Goal: Task Accomplishment & Management: Manage account settings

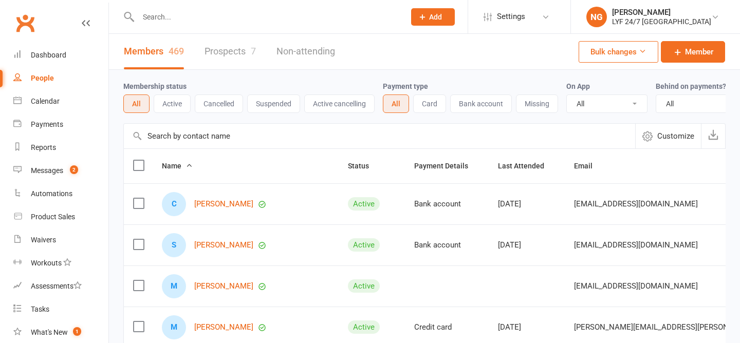
select select "100"
click at [68, 170] on count-badge "2" at bounding box center [71, 170] width 13 height 8
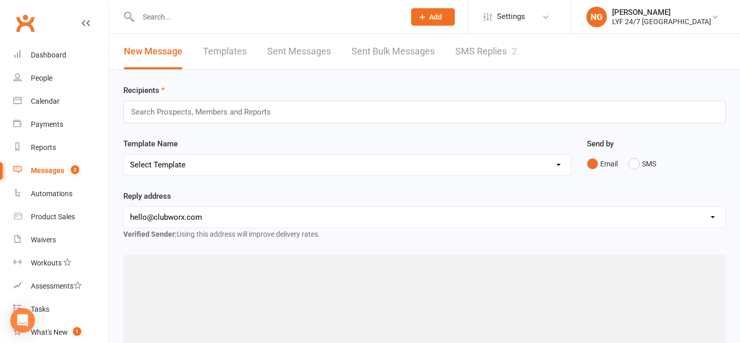
click at [486, 49] on link "SMS Replies 2" at bounding box center [486, 51] width 62 height 35
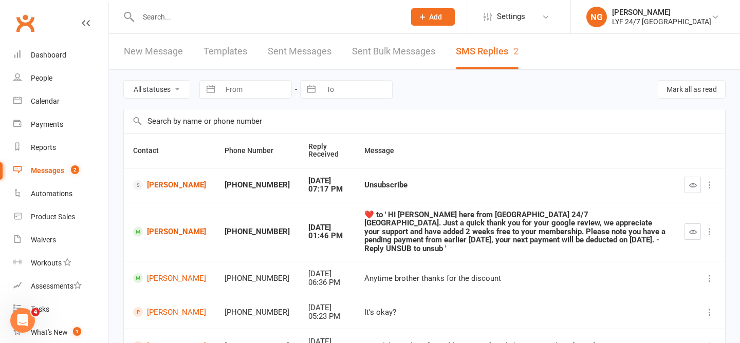
click at [157, 10] on input "text" at bounding box center [266, 17] width 263 height 14
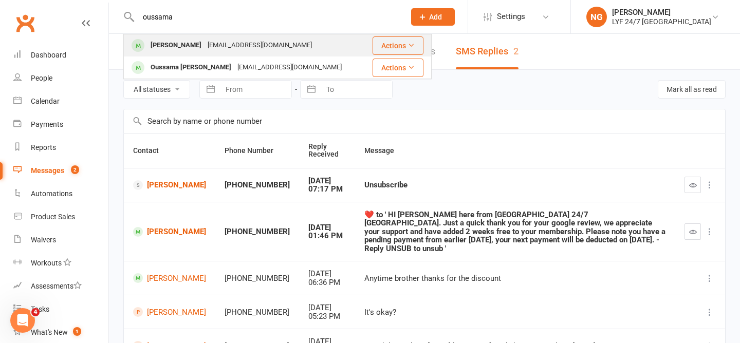
type input "oussama"
click at [168, 43] on div "[PERSON_NAME]" at bounding box center [175, 45] width 57 height 15
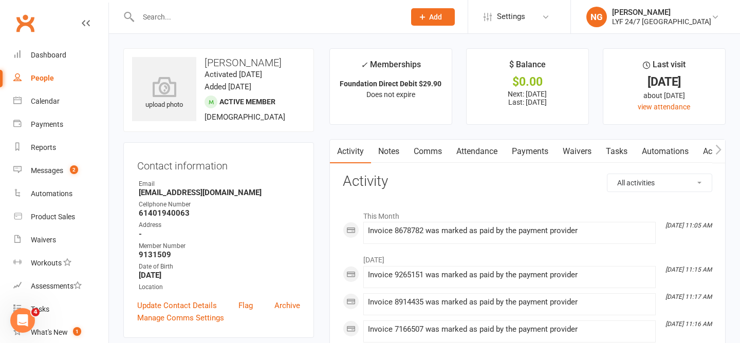
click at [541, 154] on link "Payments" at bounding box center [529, 152] width 51 height 24
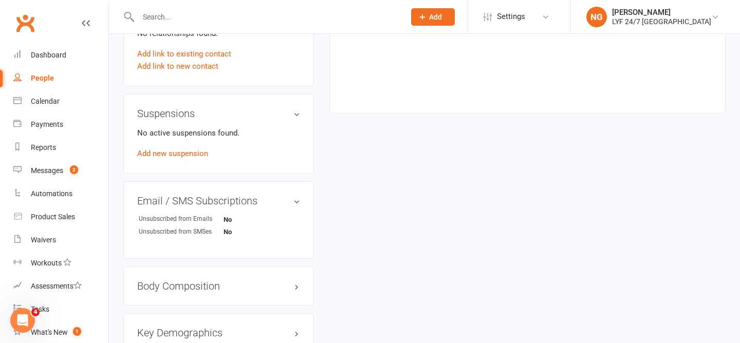
scroll to position [558, 0]
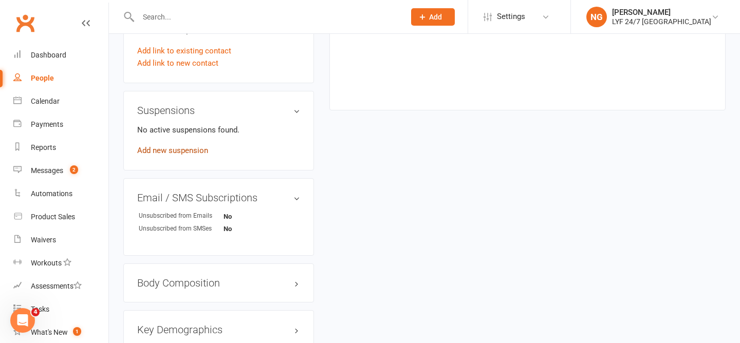
click at [170, 150] on link "Add new suspension" at bounding box center [172, 150] width 71 height 9
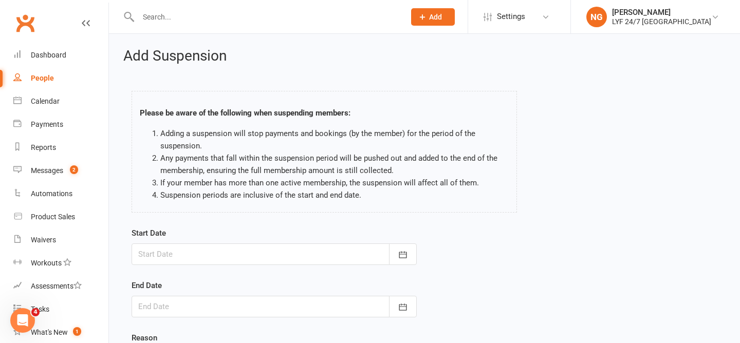
scroll to position [108, 0]
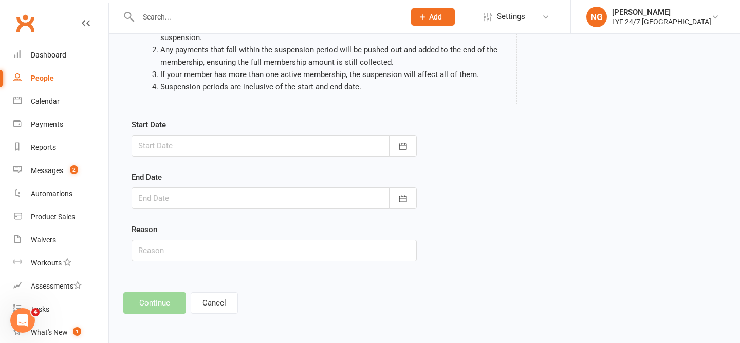
click at [210, 142] on div at bounding box center [274, 146] width 285 height 22
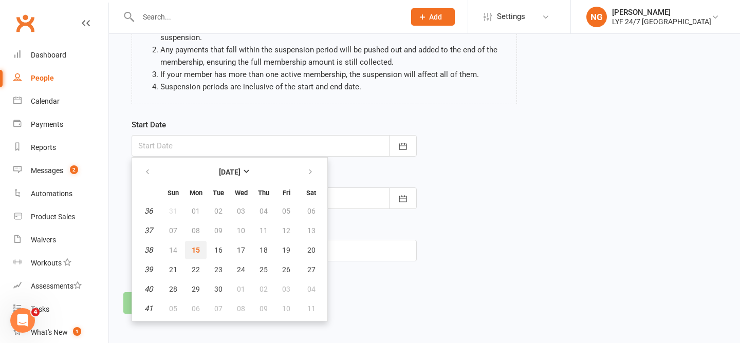
click at [199, 244] on button "15" at bounding box center [196, 250] width 22 height 18
type input "[DATE]"
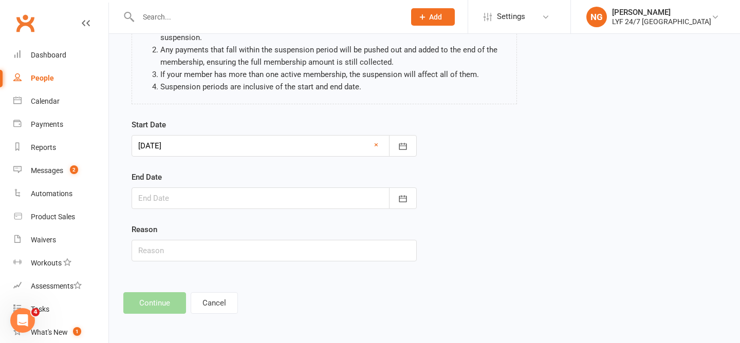
click at [190, 204] on div at bounding box center [274, 199] width 285 height 22
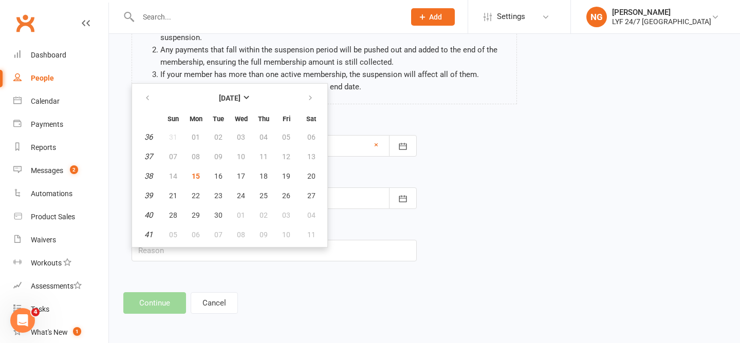
click at [392, 170] on form "Start Date [DATE] [DATE] Sun Mon Tue Wed Thu Fri Sat 36 31 01 02 03 04 05 06 37…" at bounding box center [274, 190] width 285 height 143
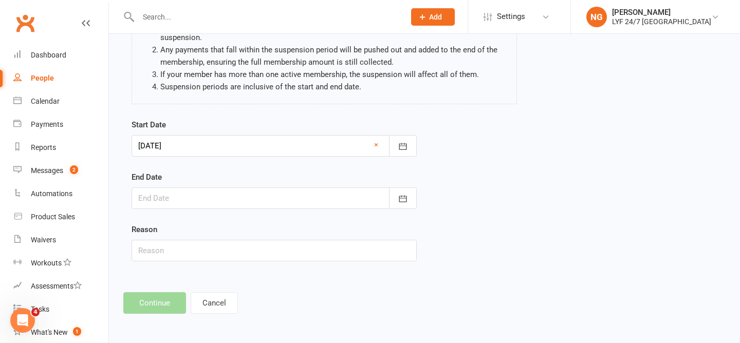
click at [232, 197] on div at bounding box center [274, 199] width 285 height 22
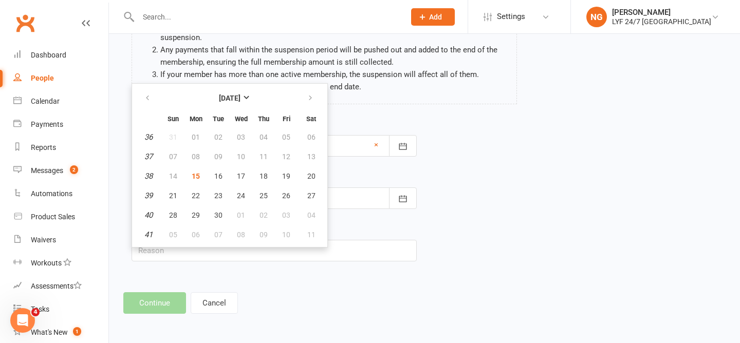
click at [354, 172] on div "End Date [DATE] Sun Mon Tue Wed Thu Fri Sat 36 31 01 02 03 04 05 06 37 07 08 09…" at bounding box center [274, 190] width 285 height 38
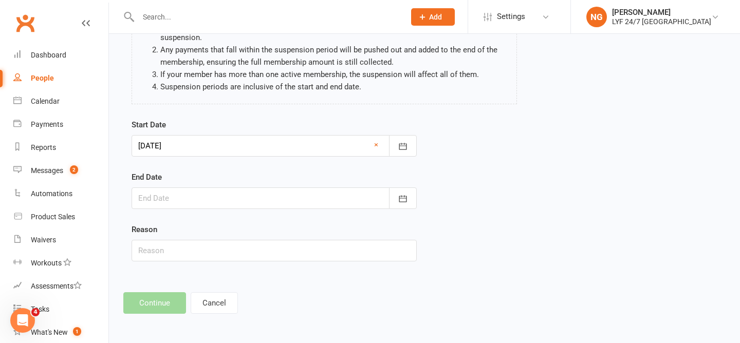
click at [320, 192] on div at bounding box center [274, 199] width 285 height 22
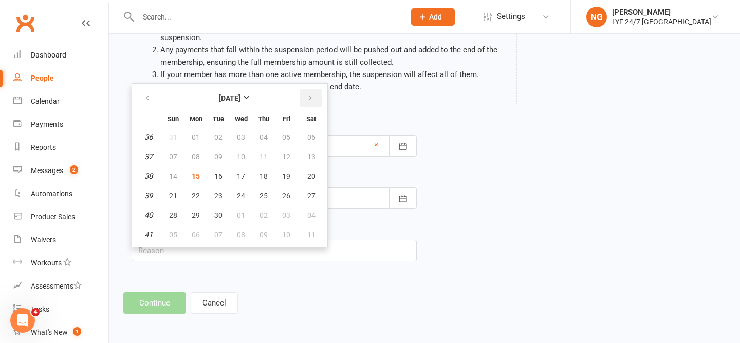
click at [307, 96] on icon "button" at bounding box center [310, 98] width 7 height 8
click at [309, 171] on button "15" at bounding box center [311, 176] width 26 height 18
type input "[DATE]"
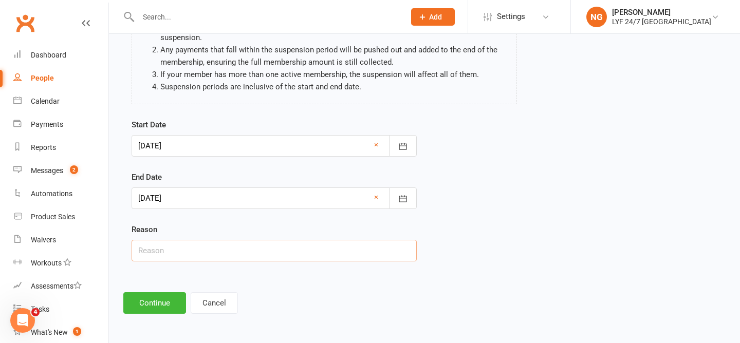
click at [221, 247] on input "text" at bounding box center [274, 251] width 285 height 22
type input "Usage"
click at [209, 288] on div "Add Suspension Please be aware of the following when suspending members: Adding…" at bounding box center [424, 127] width 631 height 403
click at [167, 295] on button "Continue" at bounding box center [154, 303] width 63 height 22
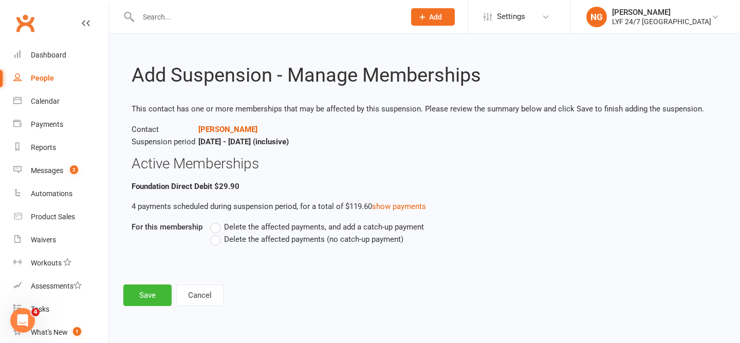
scroll to position [0, 0]
click at [257, 226] on span "Delete the affected payments, and add a catch-up payment" at bounding box center [324, 226] width 200 height 11
click at [217, 221] on input "Delete the affected payments, and add a catch-up payment" at bounding box center [213, 221] width 7 height 0
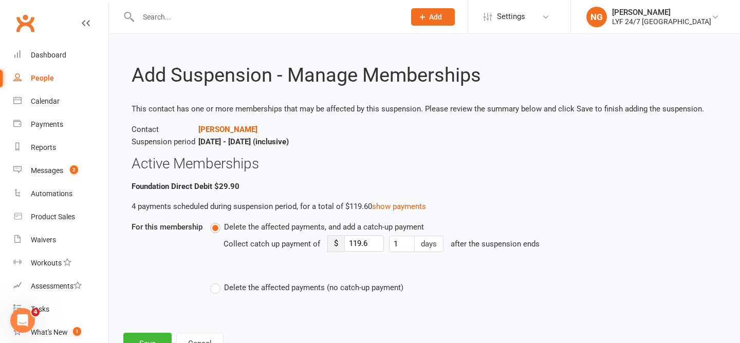
click at [237, 283] on span "Delete the affected payments (no catch-up payment)" at bounding box center [313, 287] width 179 height 11
click at [217, 282] on input "Delete the affected payments (no catch-up payment)" at bounding box center [213, 282] width 7 height 0
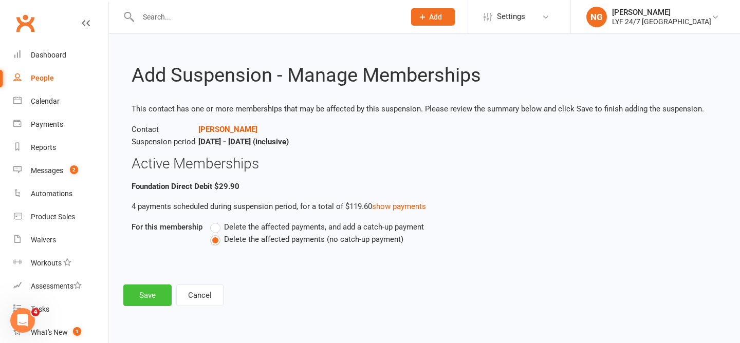
click at [135, 295] on button "Save" at bounding box center [147, 296] width 48 height 22
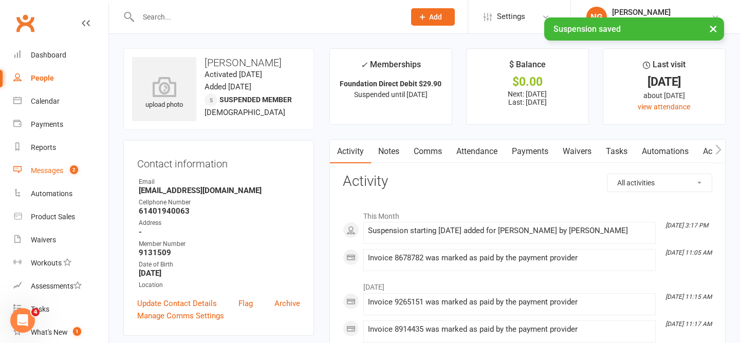
click at [28, 171] on link "Messages 2" at bounding box center [60, 170] width 95 height 23
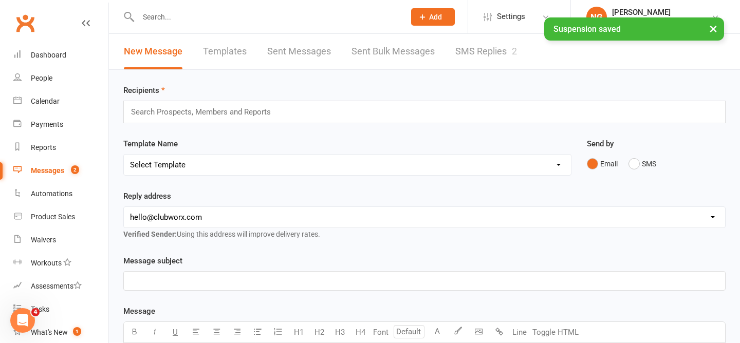
click at [480, 51] on link "SMS Replies 2" at bounding box center [486, 51] width 62 height 35
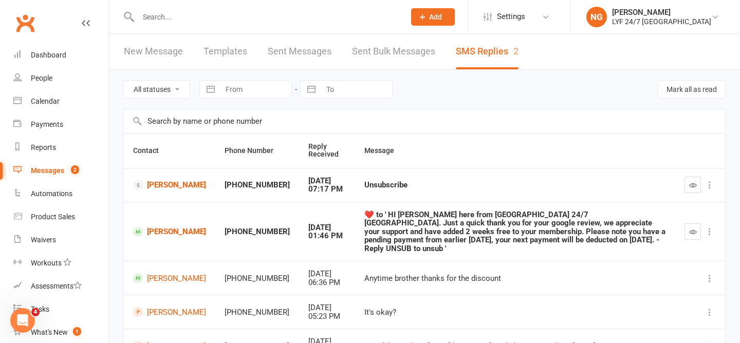
click at [181, 8] on div at bounding box center [260, 16] width 274 height 33
click at [179, 18] on input "text" at bounding box center [266, 17] width 263 height 14
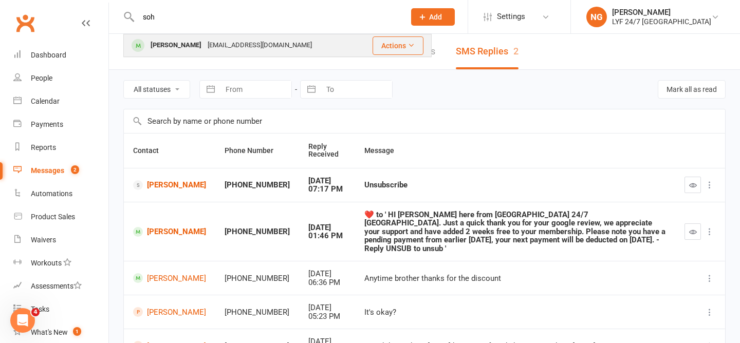
type input "soh"
click at [179, 55] on div "[PERSON_NAME] [EMAIL_ADDRESS][DOMAIN_NAME]" at bounding box center [241, 45] width 235 height 21
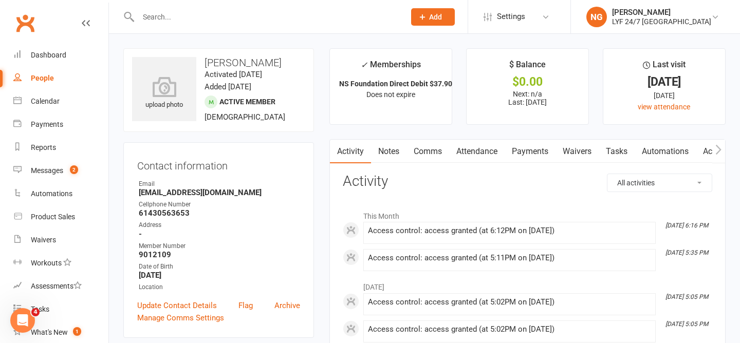
click at [546, 156] on link "Payments" at bounding box center [529, 152] width 51 height 24
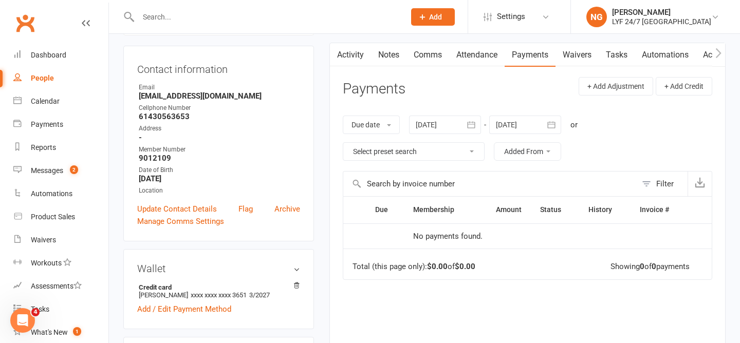
scroll to position [102, 0]
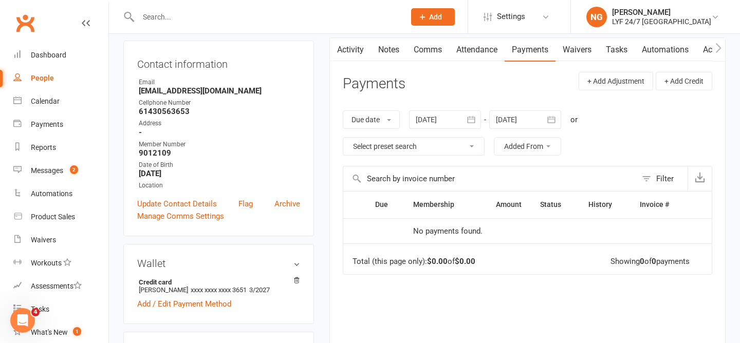
click at [388, 50] on link "Notes" at bounding box center [388, 50] width 35 height 24
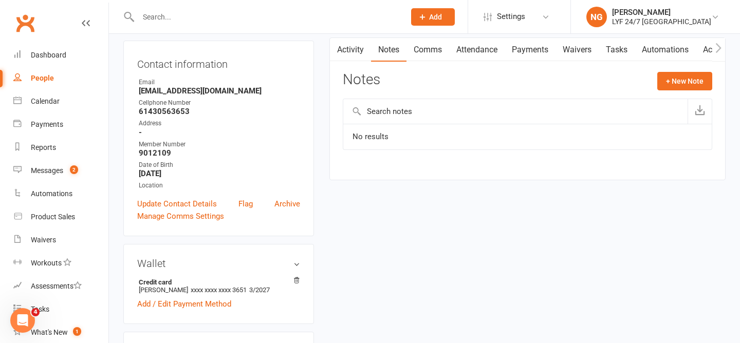
click at [424, 53] on link "Comms" at bounding box center [427, 50] width 43 height 24
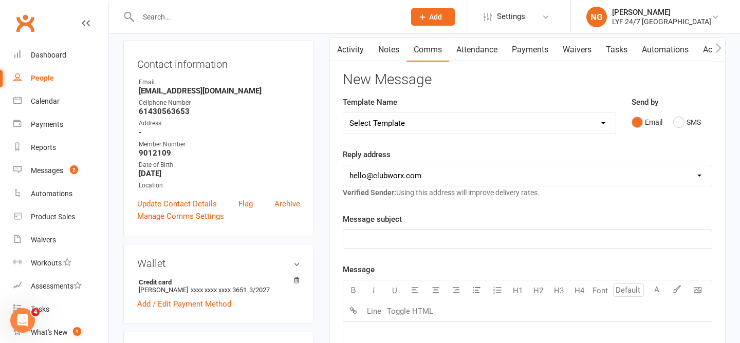
click at [346, 52] on link "Activity" at bounding box center [350, 50] width 41 height 24
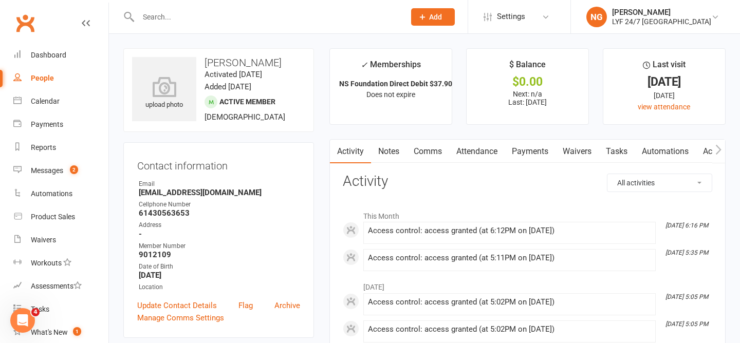
click at [156, 17] on input "text" at bounding box center [266, 17] width 263 height 14
click at [123, 72] on div "upload photo [PERSON_NAME] Activated [DATE] Added [DATE] Active member [DEMOGRA…" at bounding box center [218, 90] width 191 height 84
click at [182, 7] on div at bounding box center [260, 16] width 274 height 33
click at [182, 22] on input "text" at bounding box center [266, 17] width 263 height 14
paste input "[PERSON_NAME]"
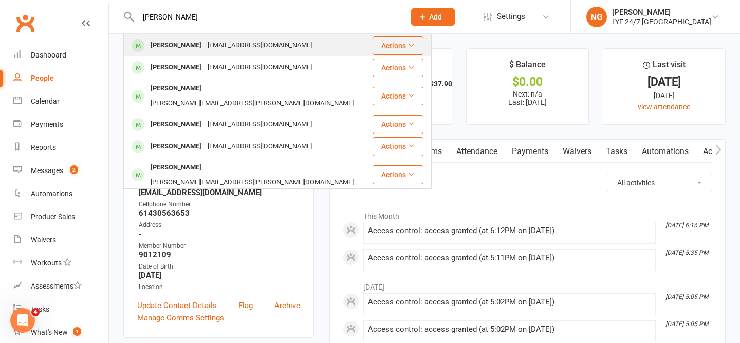
type input "[PERSON_NAME]"
click at [245, 50] on div "[EMAIL_ADDRESS][DOMAIN_NAME]" at bounding box center [259, 45] width 110 height 15
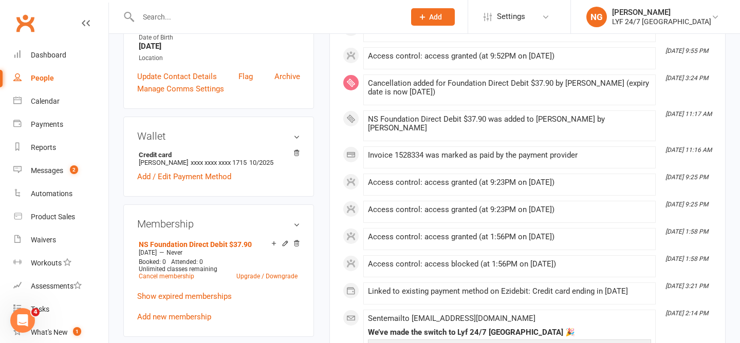
scroll to position [230, 0]
click at [214, 21] on input "text" at bounding box center [266, 17] width 263 height 14
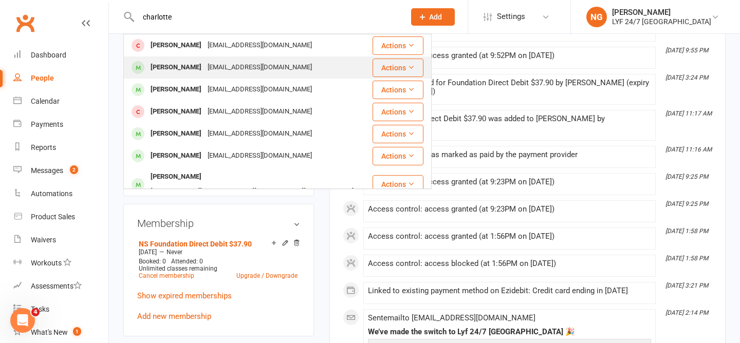
type input "charlotte"
click at [204, 63] on div "[EMAIL_ADDRESS][DOMAIN_NAME]" at bounding box center [259, 67] width 110 height 15
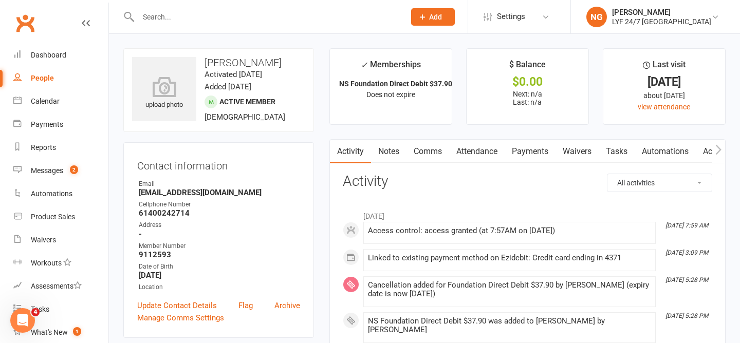
click at [186, 24] on div at bounding box center [260, 16] width 274 height 33
click at [177, 18] on input "text" at bounding box center [266, 17] width 263 height 14
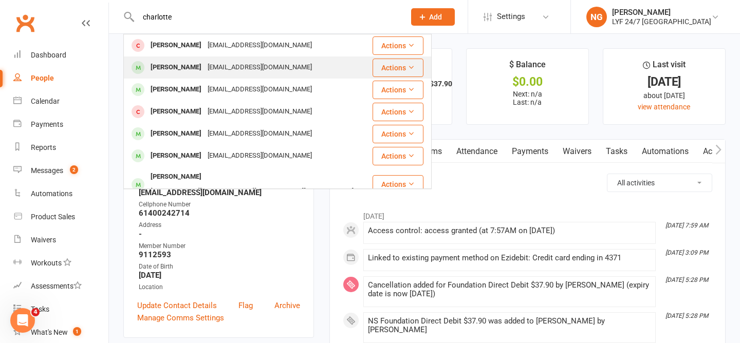
type input "charlotte"
click at [182, 71] on div "[PERSON_NAME]" at bounding box center [175, 67] width 57 height 15
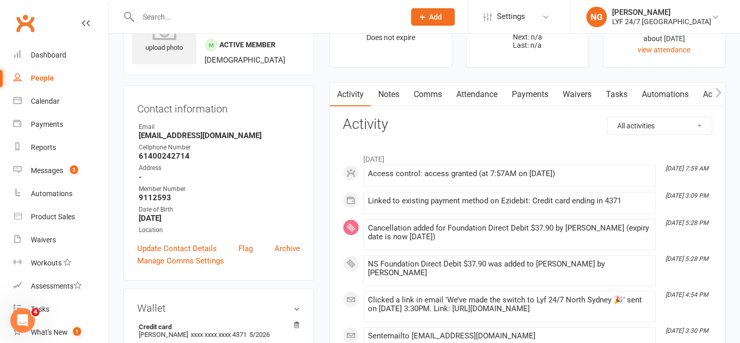
scroll to position [7, 0]
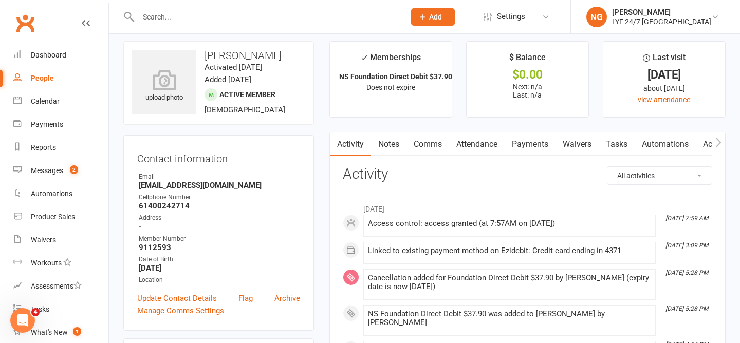
click at [529, 142] on link "Payments" at bounding box center [529, 145] width 51 height 24
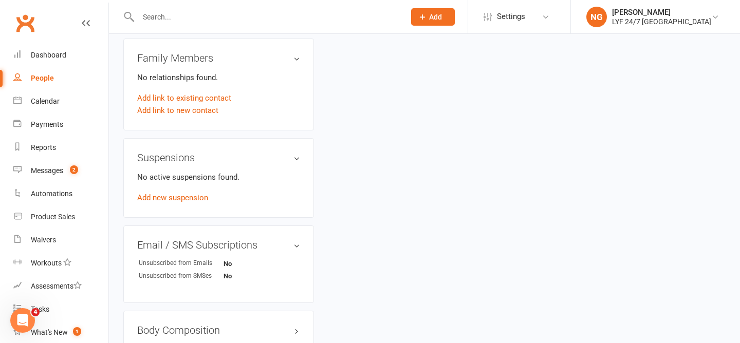
scroll to position [544, 0]
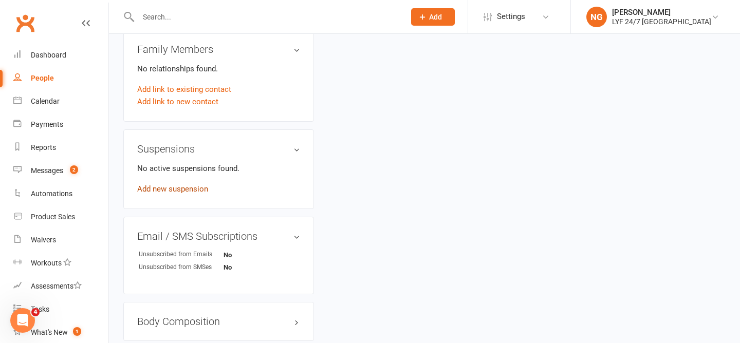
click at [165, 190] on link "Add new suspension" at bounding box center [172, 188] width 71 height 9
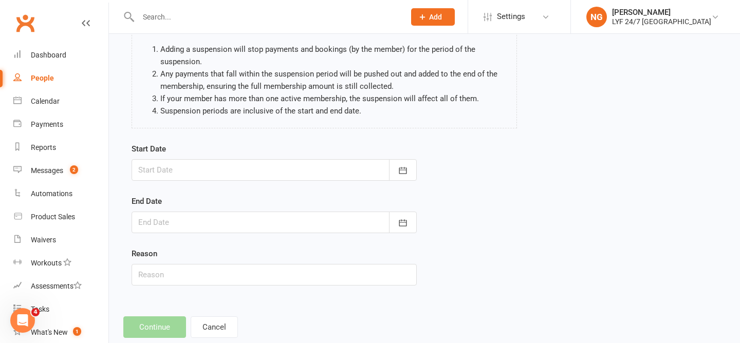
scroll to position [101, 0]
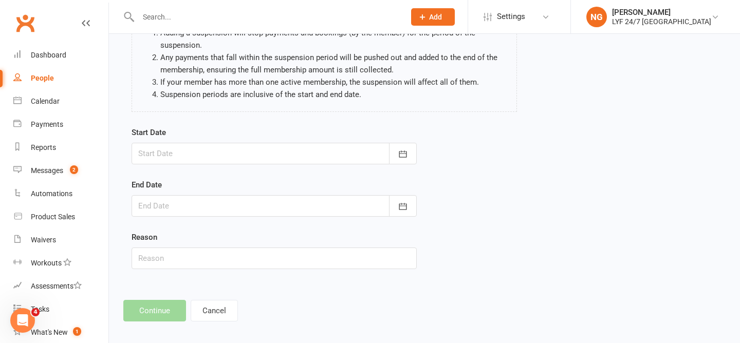
click at [233, 157] on div at bounding box center [274, 154] width 285 height 22
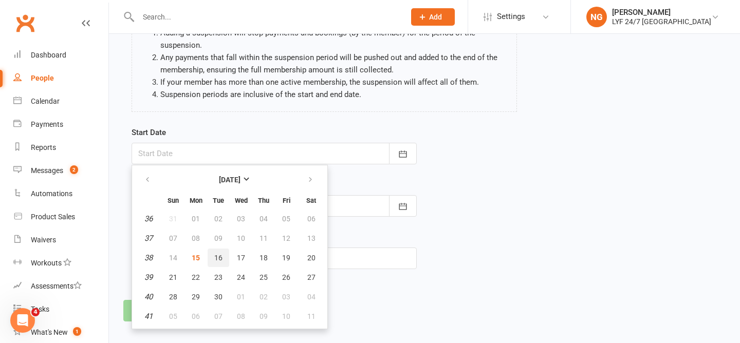
click at [215, 256] on span "16" at bounding box center [218, 258] width 8 height 8
type input "[DATE]"
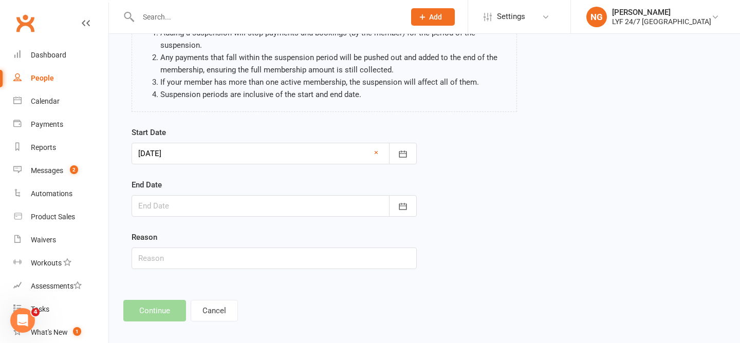
click at [216, 203] on div at bounding box center [274, 206] width 285 height 22
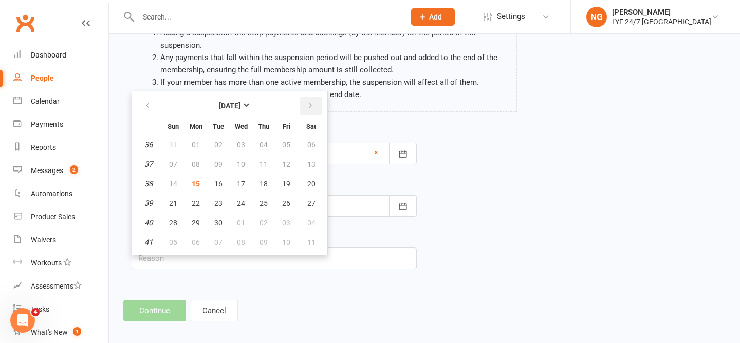
click at [307, 106] on icon "button" at bounding box center [310, 106] width 7 height 8
click at [243, 184] on span "15" at bounding box center [241, 184] width 8 height 8
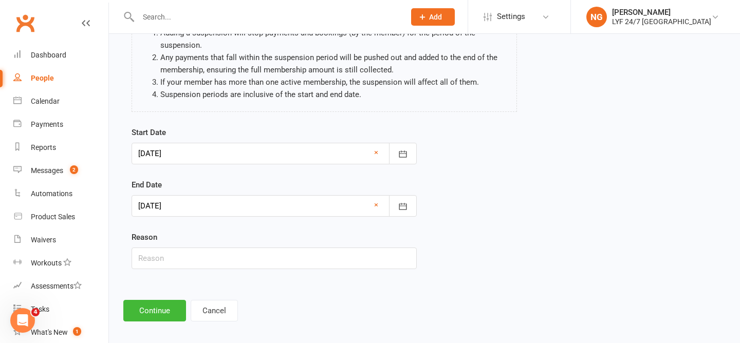
click at [215, 210] on div at bounding box center [274, 206] width 285 height 22
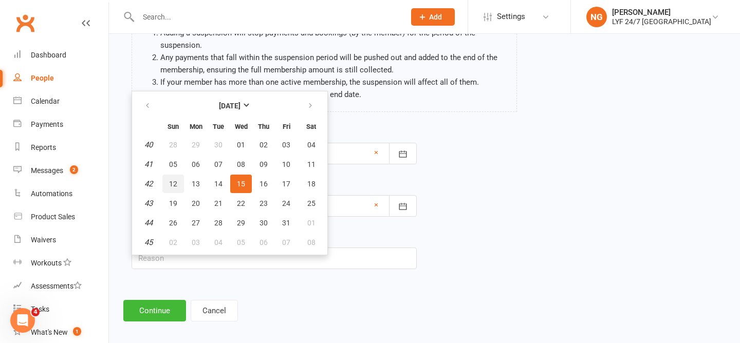
click at [173, 180] on span "12" at bounding box center [173, 184] width 8 height 8
type input "[DATE]"
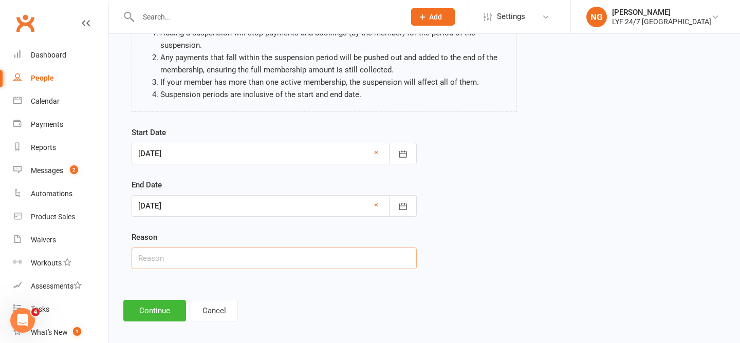
click at [191, 263] on input "text" at bounding box center [274, 259] width 285 height 22
type input "Overseas"
click at [140, 311] on button "Continue" at bounding box center [154, 311] width 63 height 22
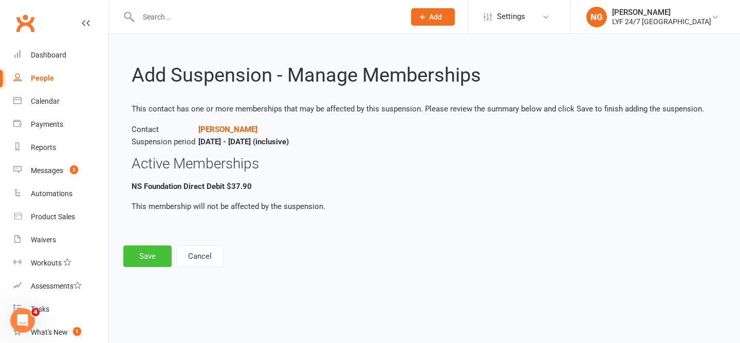
click at [152, 256] on button "Save" at bounding box center [147, 257] width 48 height 22
